Goal: Find specific page/section: Locate item on page

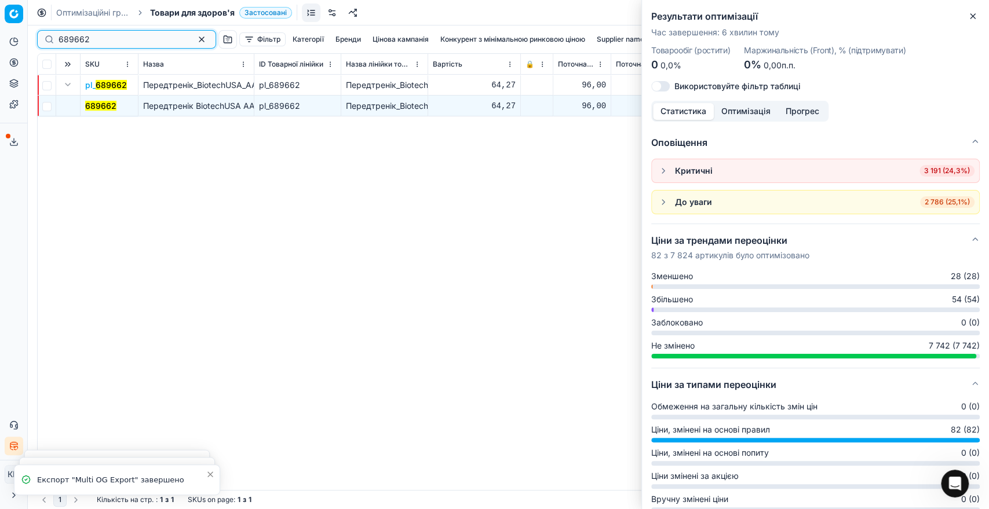
drag, startPoint x: 101, startPoint y: 39, endPoint x: 27, endPoint y: 40, distance: 74.7
click at [27, 40] on div "Pricing platform Аналітика Цінова оптимізація Асортимент продукції Шаблони Серв…" at bounding box center [494, 254] width 989 height 509
paste input "1306596"
type input "1306596"
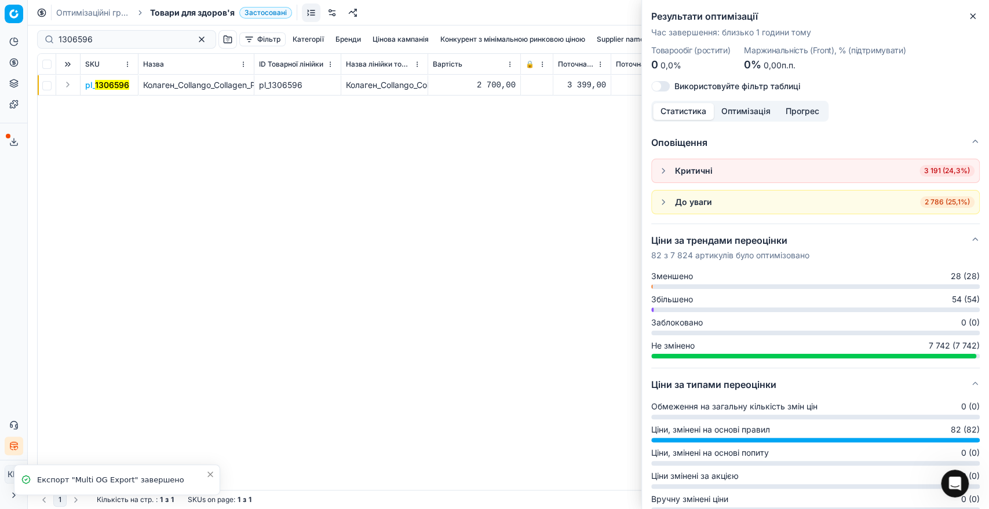
click at [65, 81] on button "Expand" at bounding box center [68, 85] width 14 height 14
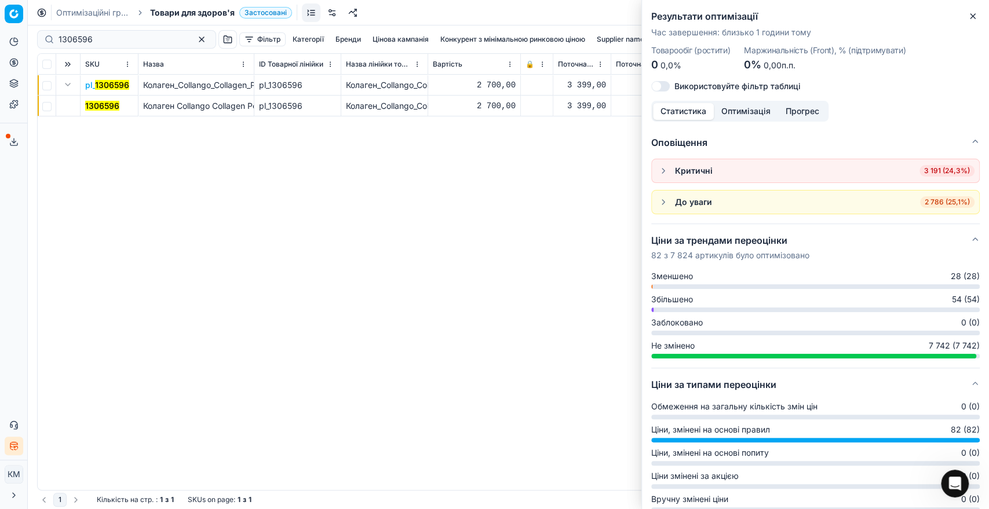
click at [209, 105] on span "Колаген Collango Collagen Powder Strawberry полуниця 30 саше" at bounding box center [269, 106] width 253 height 10
click at [109, 105] on mark "1306596" at bounding box center [102, 106] width 34 height 10
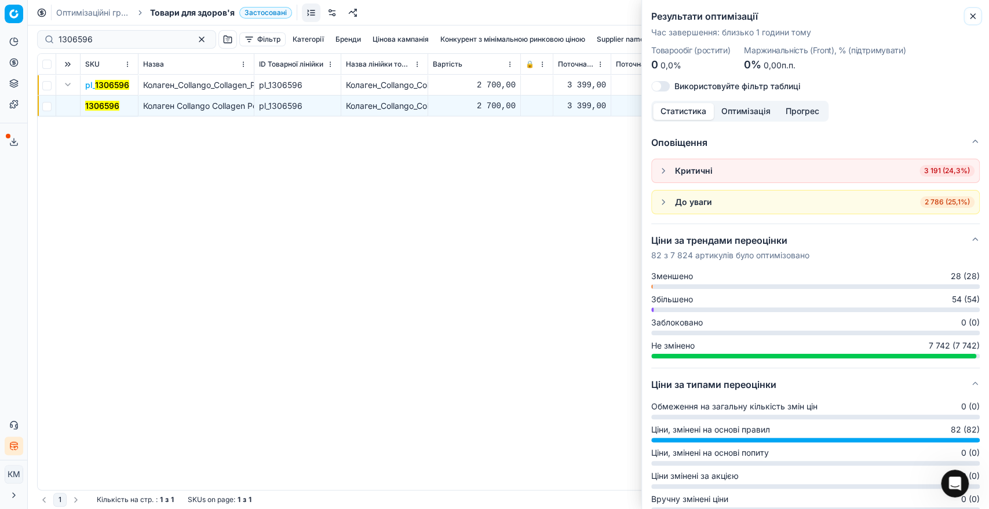
click at [976, 17] on icon "button" at bounding box center [972, 16] width 9 height 9
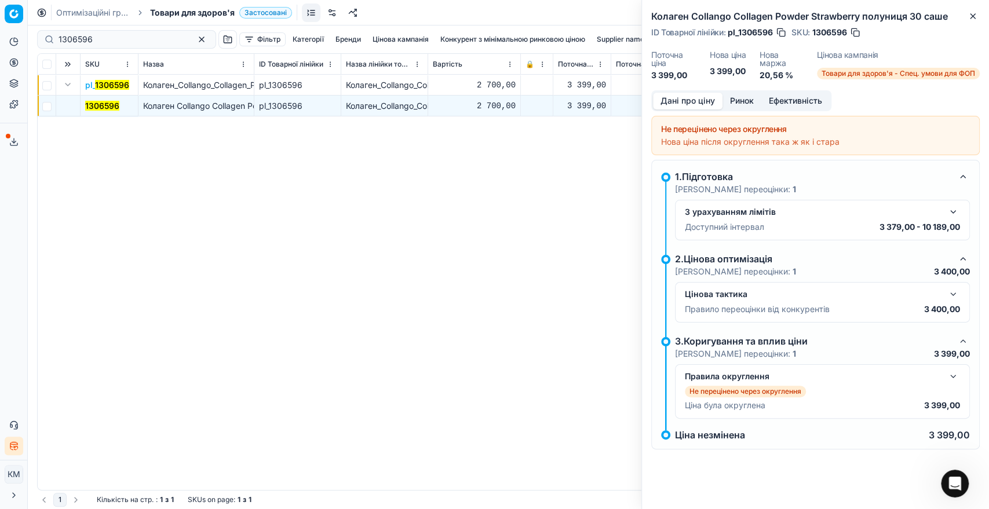
click at [955, 291] on button "button" at bounding box center [953, 294] width 14 height 14
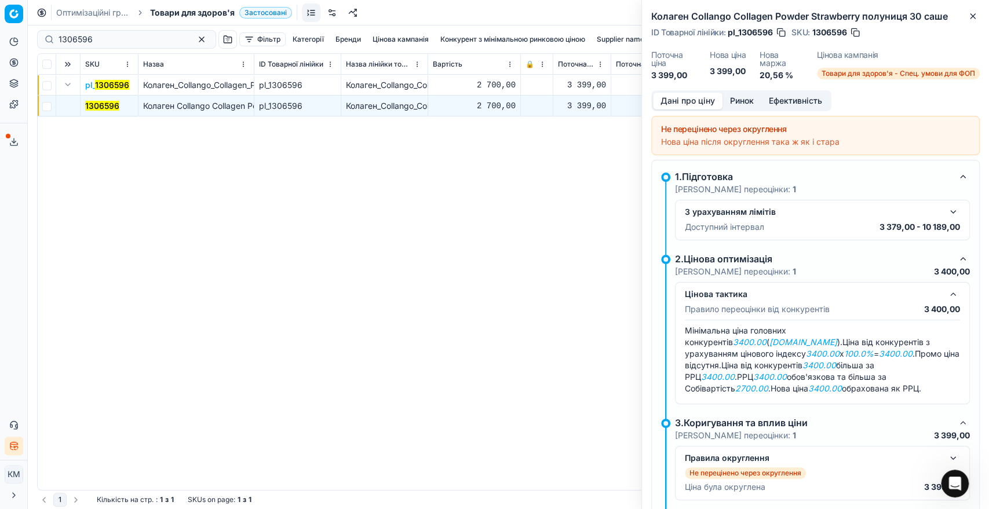
click at [946, 213] on button "button" at bounding box center [953, 212] width 14 height 14
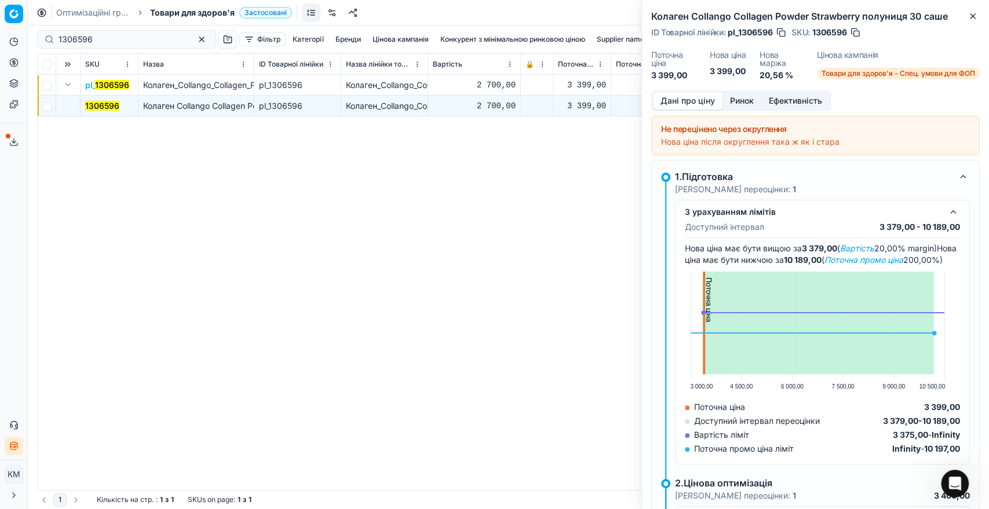
click at [946, 213] on button "button" at bounding box center [953, 212] width 14 height 14
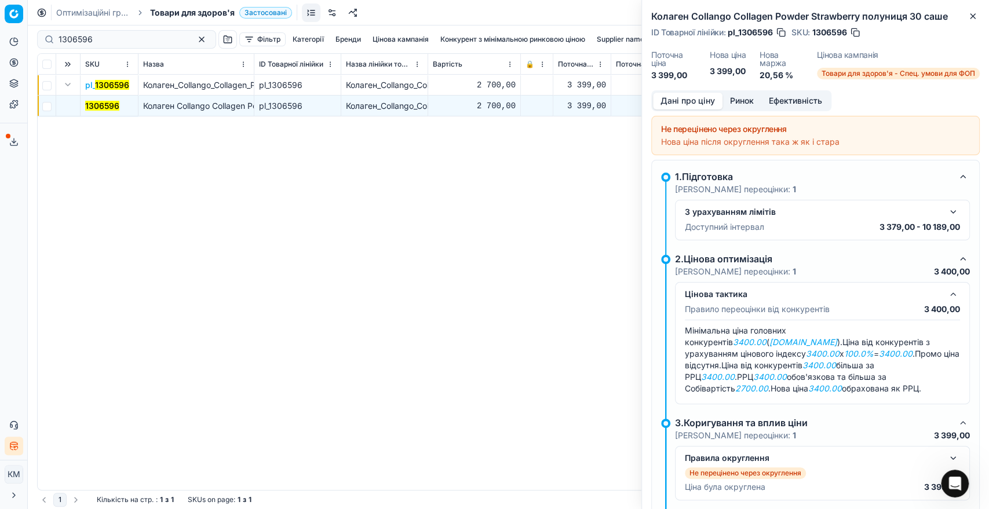
scroll to position [37, 0]
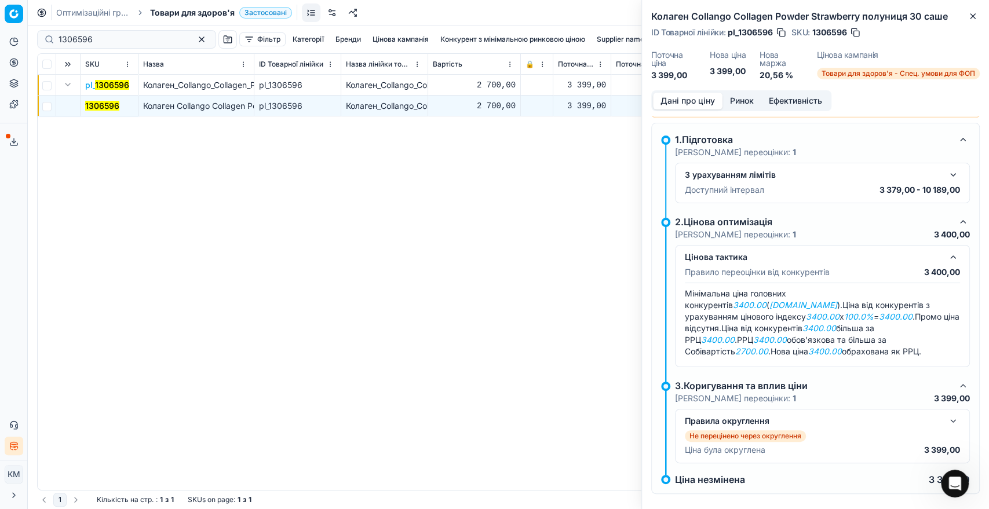
click at [956, 379] on button "button" at bounding box center [963, 386] width 14 height 14
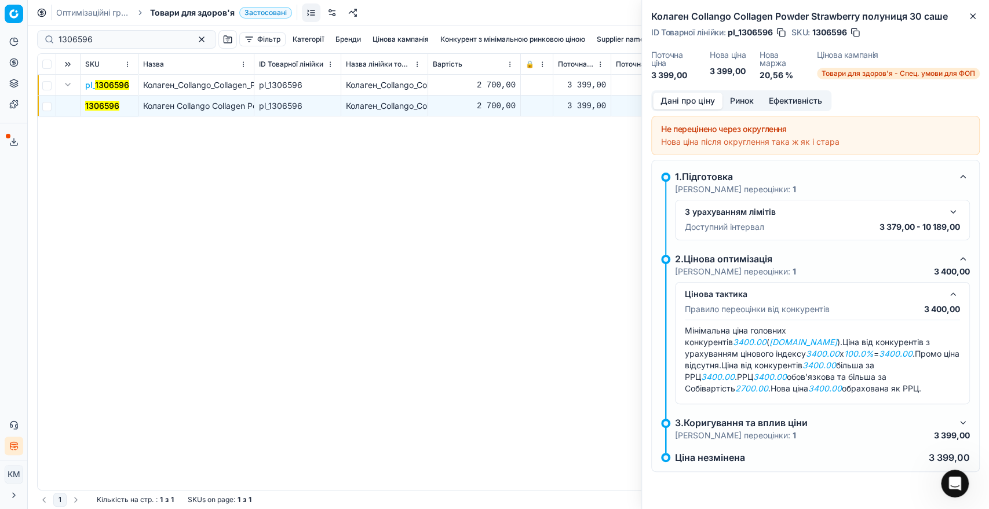
scroll to position [0, 0]
click at [740, 103] on button "Ринок" at bounding box center [741, 101] width 39 height 17
